Goal: Task Accomplishment & Management: Manage account settings

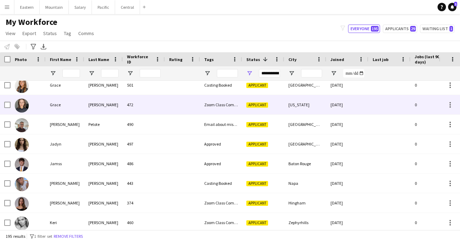
click at [166, 108] on div at bounding box center [182, 104] width 35 height 19
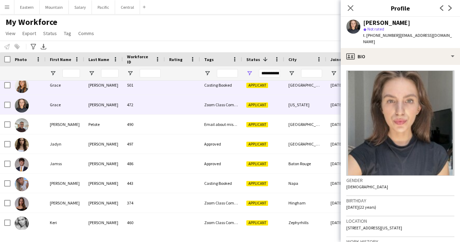
click at [165, 87] on div "501" at bounding box center [144, 85] width 42 height 19
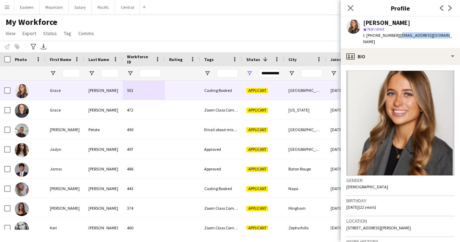
drag, startPoint x: 395, startPoint y: 35, endPoint x: 441, endPoint y: 35, distance: 46.7
click at [441, 35] on div "[PERSON_NAME] star Not rated t. [PHONE_NUMBER] | [EMAIL_ADDRESS][DOMAIN_NAME]" at bounding box center [400, 32] width 119 height 31
copy span "[EMAIL_ADDRESS][DOMAIN_NAME]"
drag, startPoint x: 371, startPoint y: 36, endPoint x: 391, endPoint y: 36, distance: 20.0
click at [391, 36] on span "t. [PHONE_NUMBER]" at bounding box center [381, 35] width 37 height 5
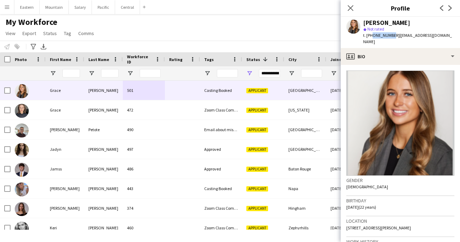
copy span "949566175"
click at [348, 7] on icon "Close pop-in" at bounding box center [350, 8] width 7 height 7
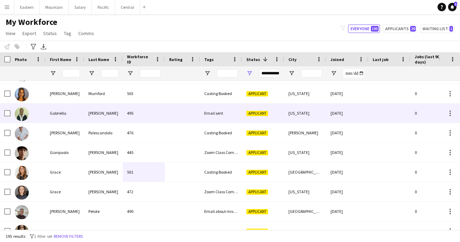
scroll to position [864, 0]
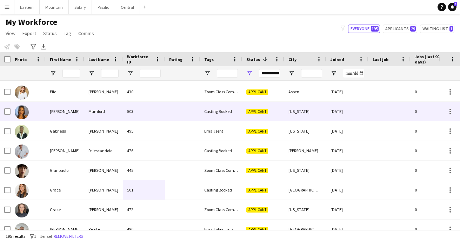
click at [177, 116] on div at bounding box center [182, 111] width 35 height 19
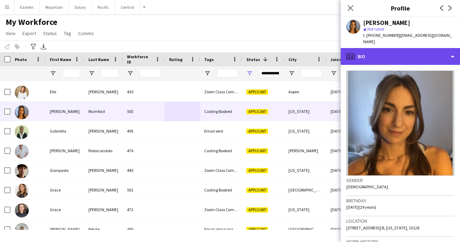
click at [366, 48] on div "profile Bio" at bounding box center [400, 56] width 119 height 17
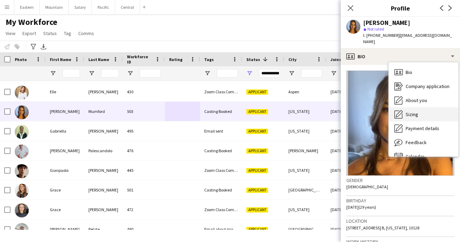
click at [413, 111] on span "Sizing" at bounding box center [412, 114] width 13 height 6
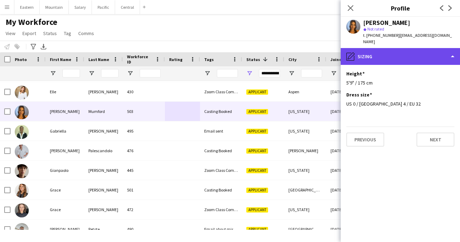
click at [400, 51] on div "pencil4 [GEOGRAPHIC_DATA]" at bounding box center [400, 56] width 119 height 17
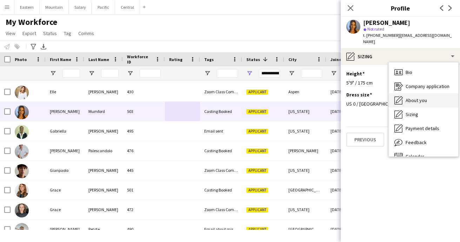
click at [414, 97] on span "About you" at bounding box center [416, 100] width 21 height 6
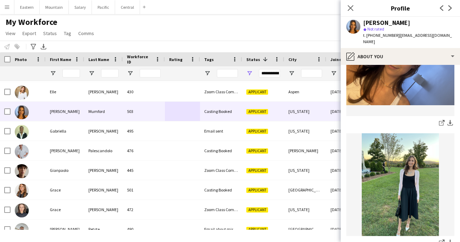
scroll to position [363, 0]
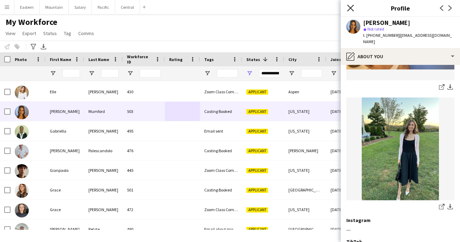
click at [352, 8] on icon "Close pop-in" at bounding box center [350, 8] width 7 height 7
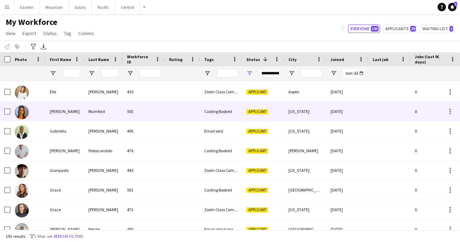
click at [197, 107] on div at bounding box center [182, 111] width 35 height 19
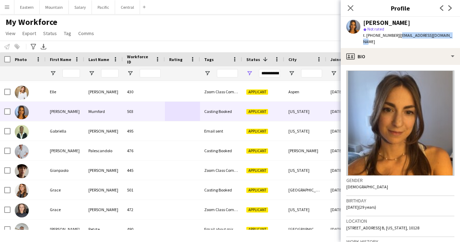
drag, startPoint x: 395, startPoint y: 36, endPoint x: 450, endPoint y: 36, distance: 55.1
click at [450, 36] on div "[PERSON_NAME] star Not rated t. [PHONE_NUMBER] | [EMAIL_ADDRESS][DOMAIN_NAME]" at bounding box center [400, 32] width 119 height 31
copy span "[EMAIL_ADDRESS][DOMAIN_NAME]"
drag, startPoint x: 371, startPoint y: 36, endPoint x: 392, endPoint y: 34, distance: 21.2
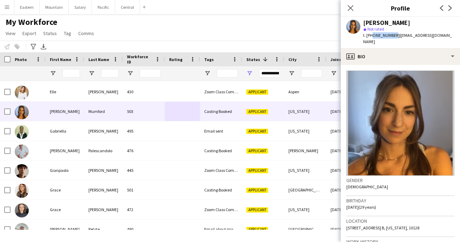
click at [392, 34] on span "t. [PHONE_NUMBER]" at bounding box center [381, 35] width 37 height 5
copy span "5169985496"
click at [352, 6] on icon "Close pop-in" at bounding box center [350, 8] width 7 height 7
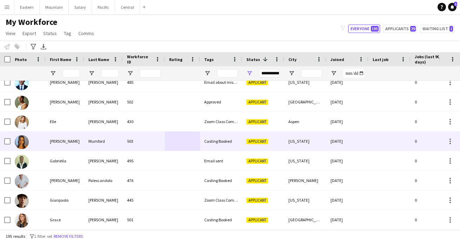
scroll to position [873, 0]
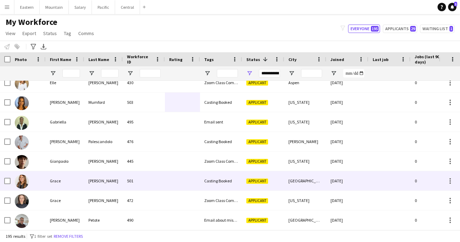
click at [169, 183] on div at bounding box center [182, 180] width 35 height 19
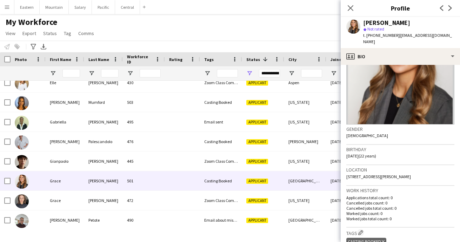
scroll to position [192, 0]
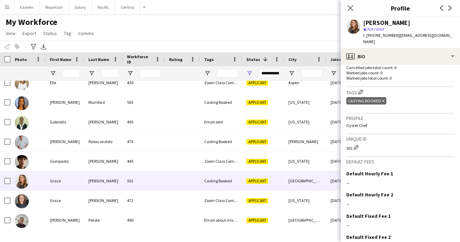
click at [384, 99] on icon "Delete tag" at bounding box center [383, 101] width 3 height 4
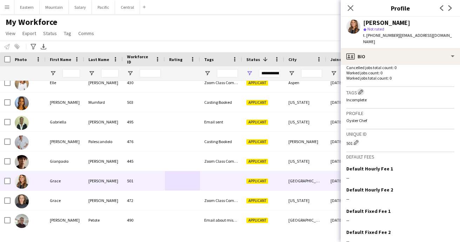
click at [363, 90] on app-icon "Edit crew company tags" at bounding box center [361, 92] width 5 height 5
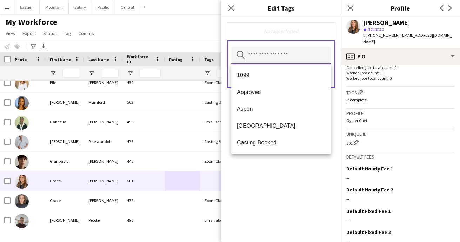
click at [274, 57] on input "text" at bounding box center [281, 56] width 100 height 18
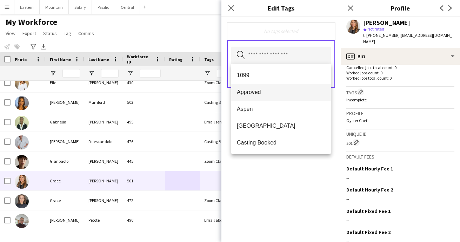
click at [266, 91] on span "Approved" at bounding box center [281, 92] width 89 height 7
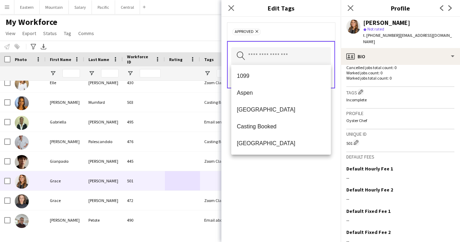
click at [304, 171] on div "Approved Remove Search by tag name Save" at bounding box center [281, 129] width 119 height 225
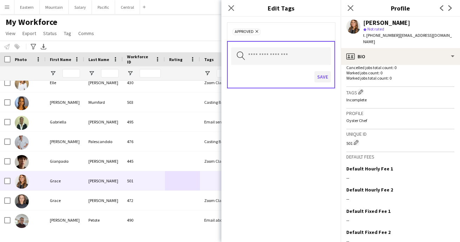
click at [324, 75] on button "Save" at bounding box center [323, 76] width 17 height 11
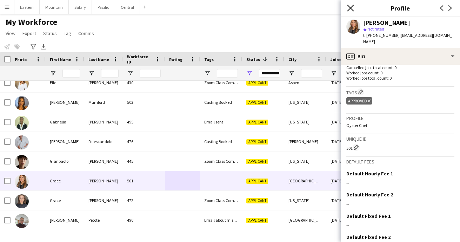
click at [351, 6] on icon "Close pop-in" at bounding box center [350, 8] width 7 height 7
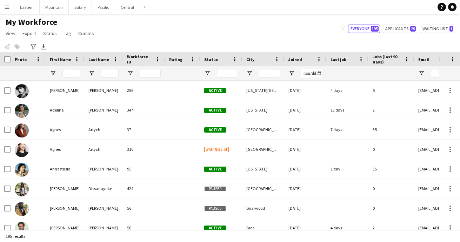
type input "**********"
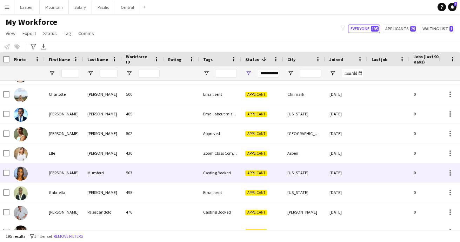
click at [225, 171] on div "Casting Booked" at bounding box center [220, 172] width 42 height 19
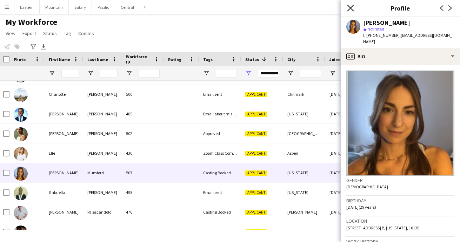
click at [349, 9] on icon "Close pop-in" at bounding box center [350, 8] width 7 height 7
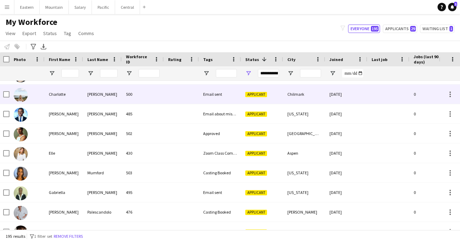
click at [163, 99] on div "500" at bounding box center [143, 94] width 42 height 19
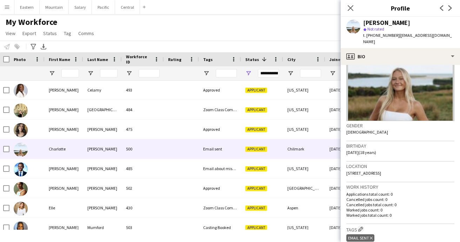
scroll to position [109, 0]
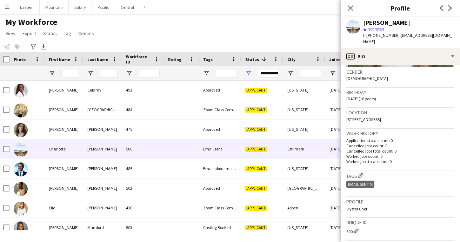
click at [372, 183] on icon at bounding box center [371, 184] width 3 height 3
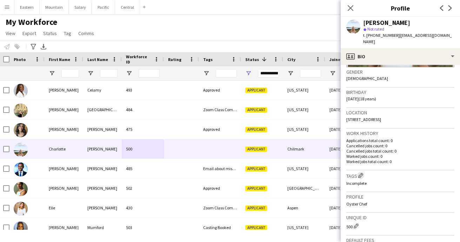
click at [361, 173] on app-icon "Edit crew company tags" at bounding box center [361, 175] width 5 height 5
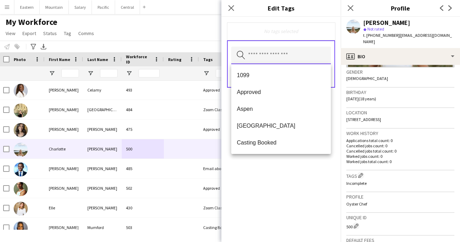
click at [248, 58] on input "text" at bounding box center [281, 56] width 100 height 18
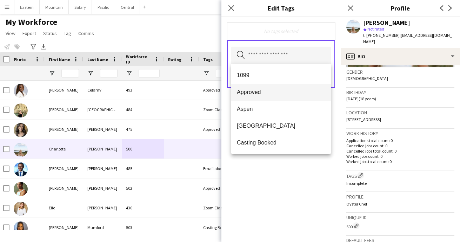
click at [248, 94] on span "Approved" at bounding box center [281, 92] width 89 height 7
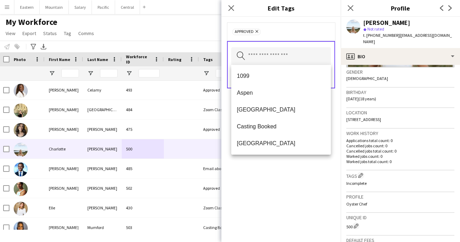
click at [317, 173] on div "Approved Remove Search by tag name Save" at bounding box center [281, 129] width 119 height 225
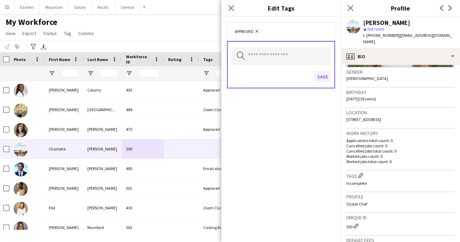
click at [326, 75] on button "Save" at bounding box center [323, 76] width 17 height 11
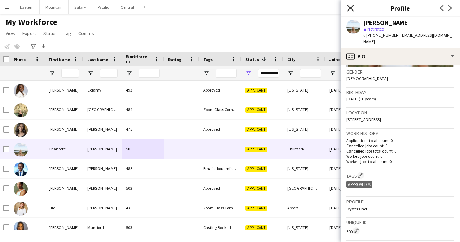
click at [352, 9] on icon at bounding box center [350, 8] width 7 height 7
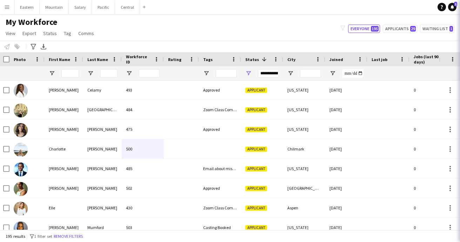
drag, startPoint x: 352, startPoint y: 9, endPoint x: 338, endPoint y: 6, distance: 14.1
click at [350, 9] on app-navbar "Menu Boards Boards Boards All jobs Status Workforce Workforce My Workforce Recr…" at bounding box center [230, 7] width 460 height 14
